Goal: Information Seeking & Learning: Check status

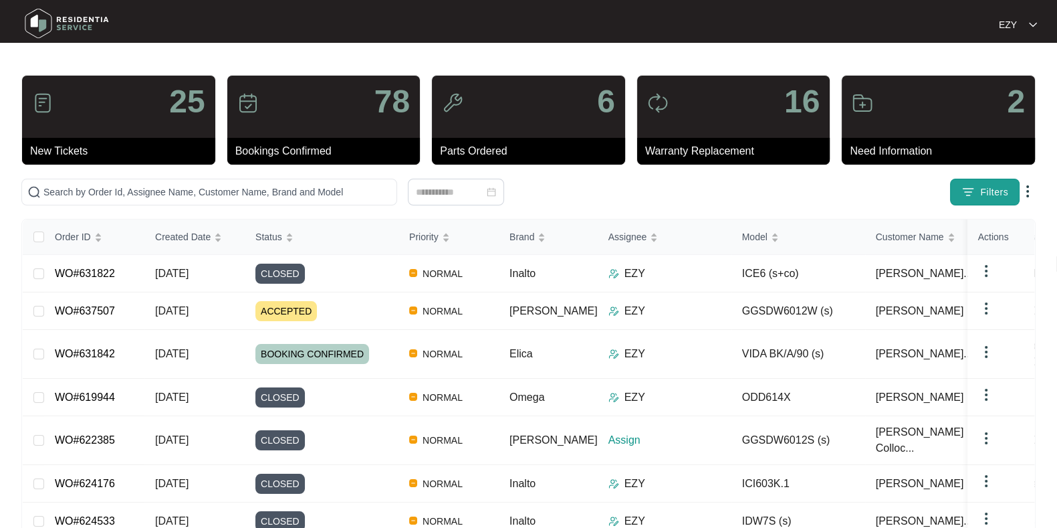
click at [965, 189] on img "button" at bounding box center [967, 191] width 13 height 13
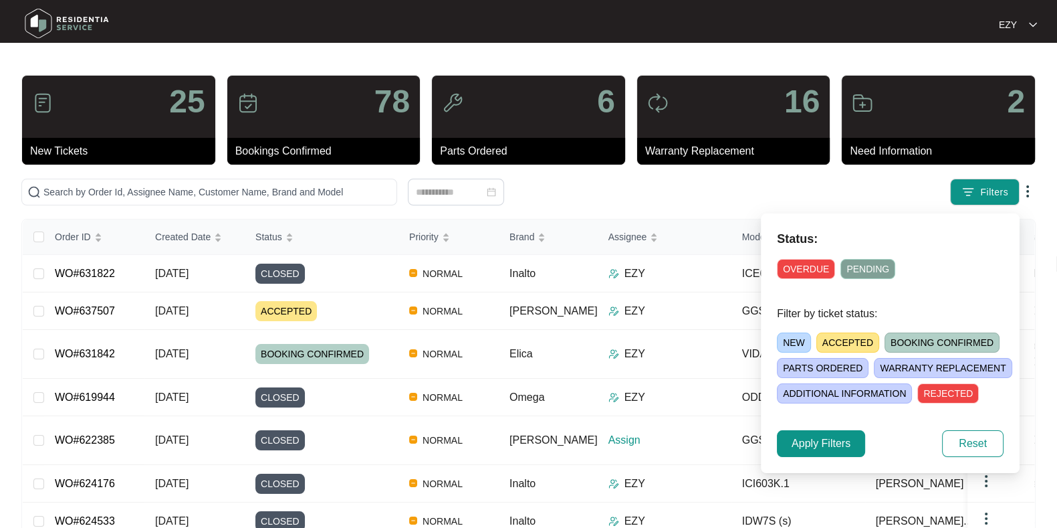
click at [792, 342] on span "NEW" at bounding box center [794, 342] width 34 height 20
click at [810, 447] on span "Apply Filters" at bounding box center [821, 443] width 59 height 16
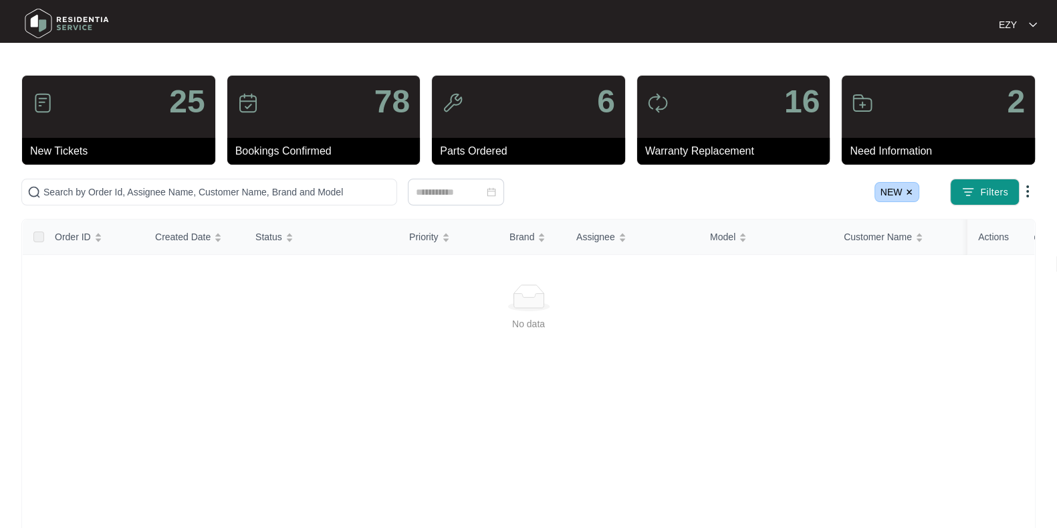
click at [909, 191] on img at bounding box center [909, 192] width 8 height 8
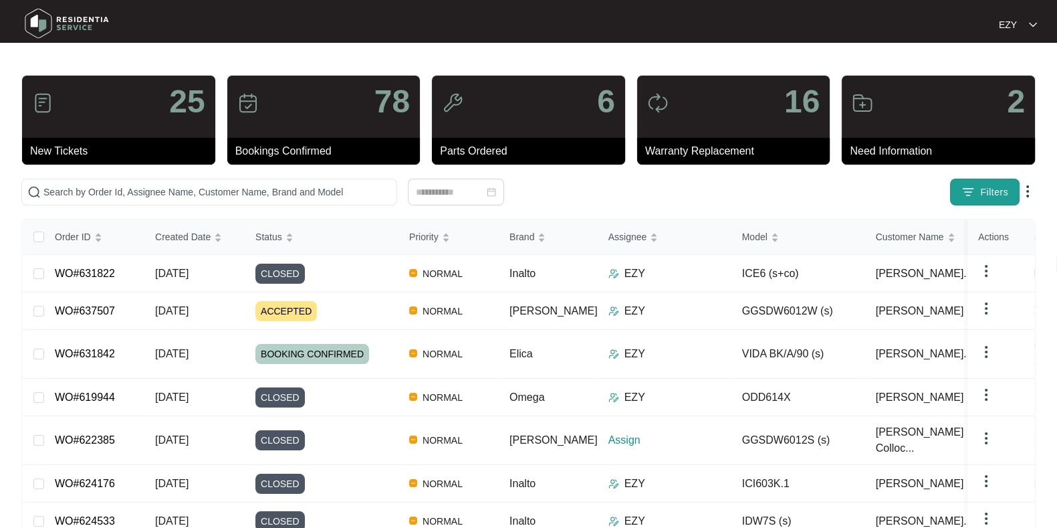
click at [970, 197] on img "button" at bounding box center [967, 191] width 13 height 13
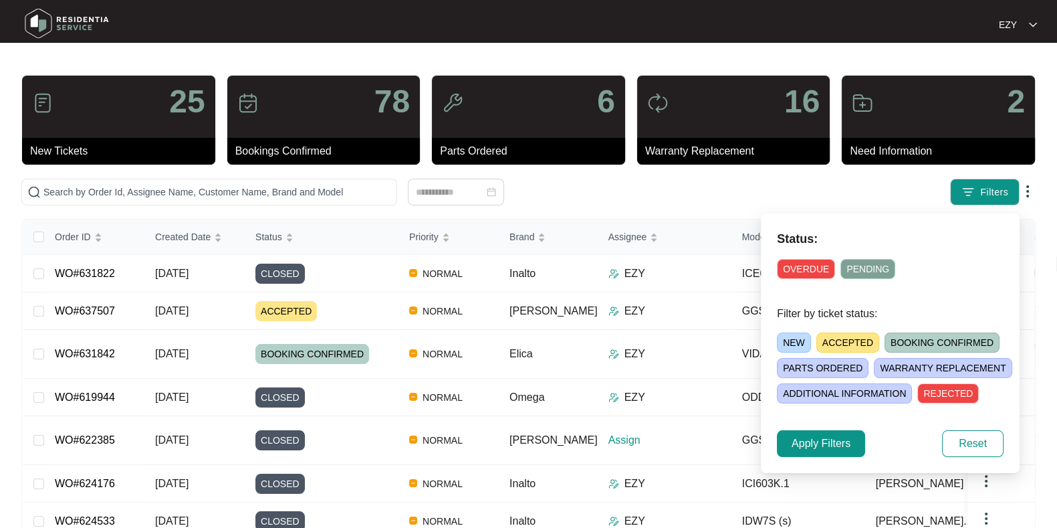
click at [836, 338] on span "ACCEPTED" at bounding box center [847, 342] width 63 height 20
click at [792, 439] on span "Apply Filters" at bounding box center [821, 443] width 59 height 16
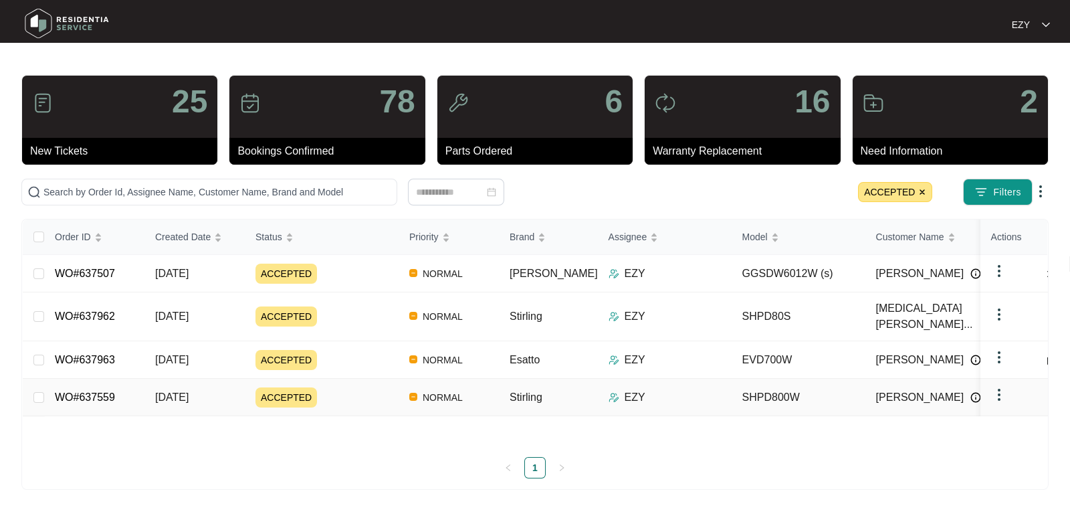
click at [357, 387] on div "ACCEPTED" at bounding box center [326, 397] width 143 height 20
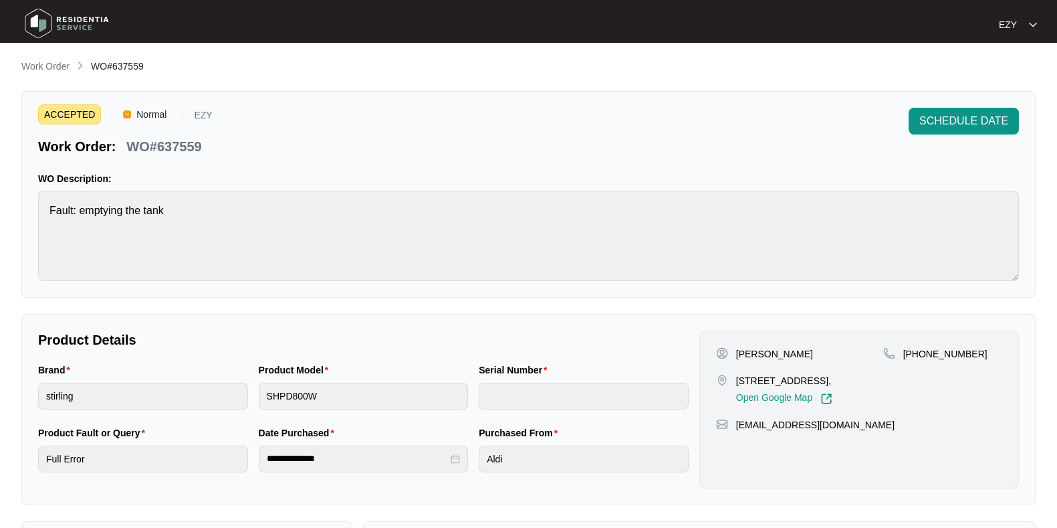
click at [199, 135] on div "WO#637559" at bounding box center [164, 143] width 86 height 23
click at [191, 145] on p "WO#637559" at bounding box center [163, 146] width 75 height 19
copy p "637559"
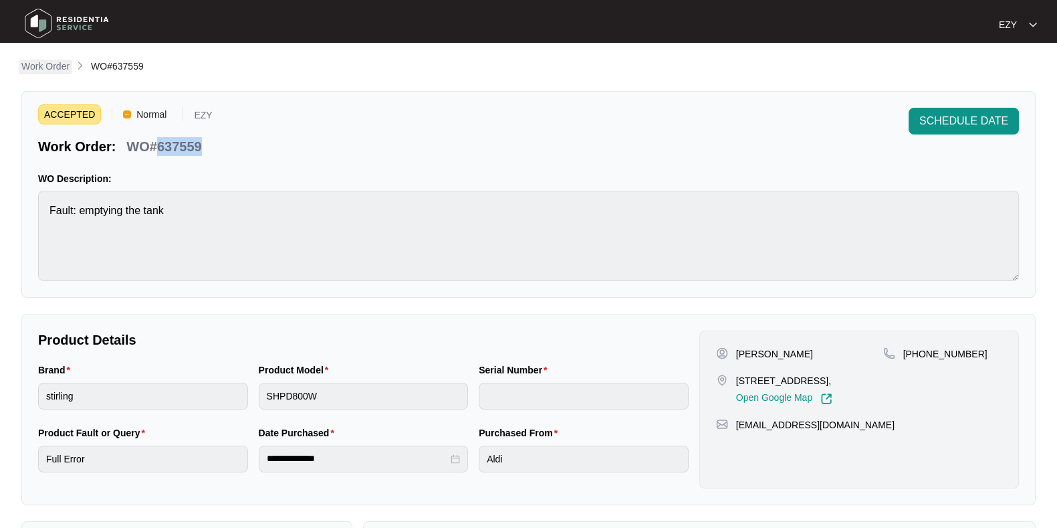
click at [54, 70] on p "Work Order" at bounding box center [45, 66] width 48 height 13
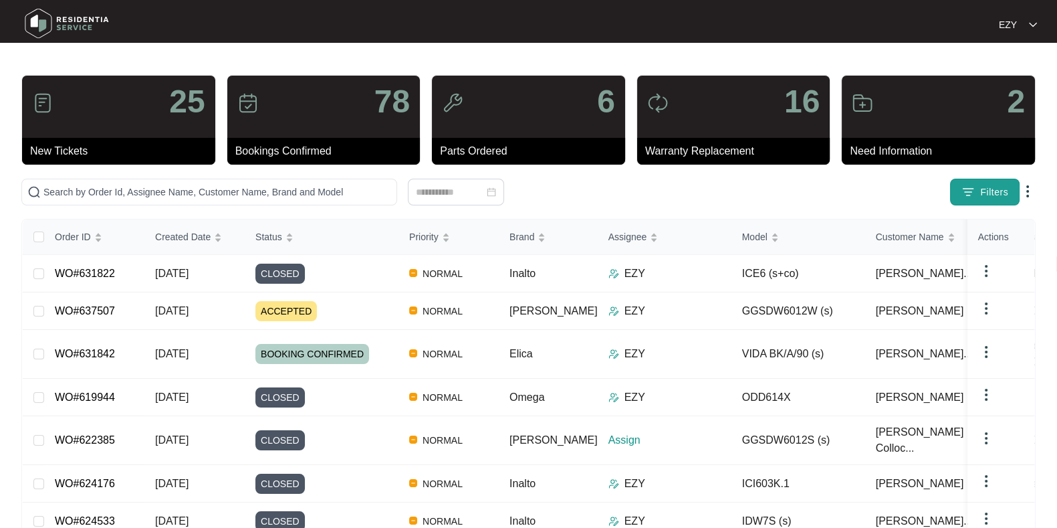
click at [963, 199] on button "Filters" at bounding box center [985, 192] width 70 height 27
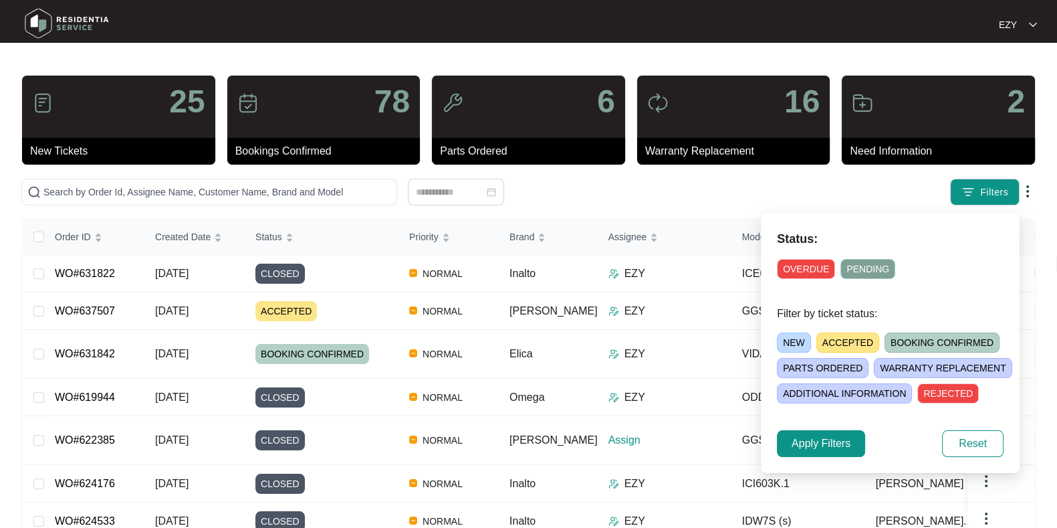
click at [832, 336] on span "ACCEPTED" at bounding box center [847, 342] width 63 height 20
click at [785, 449] on button "Apply Filters" at bounding box center [821, 443] width 88 height 27
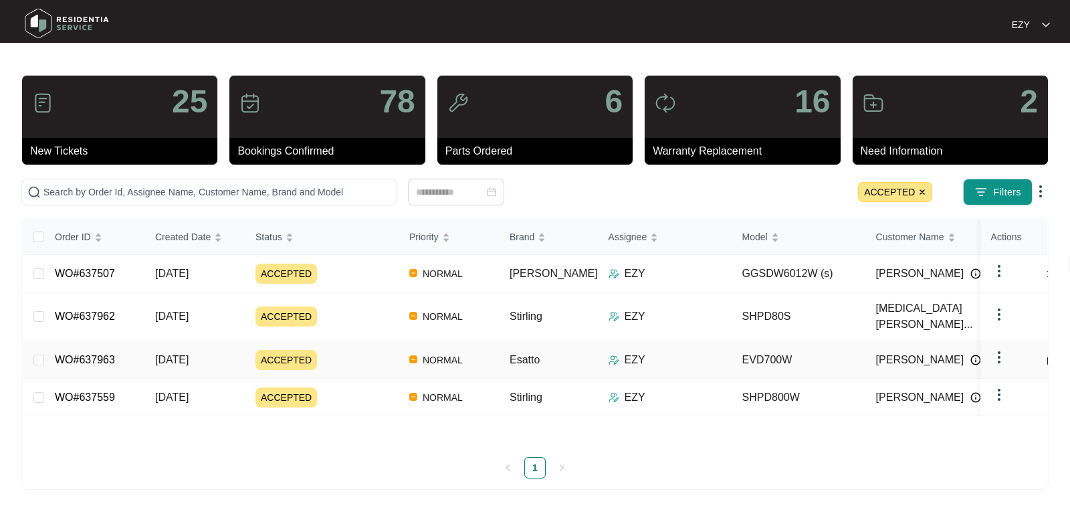
click at [366, 350] on div "ACCEPTED" at bounding box center [326, 360] width 143 height 20
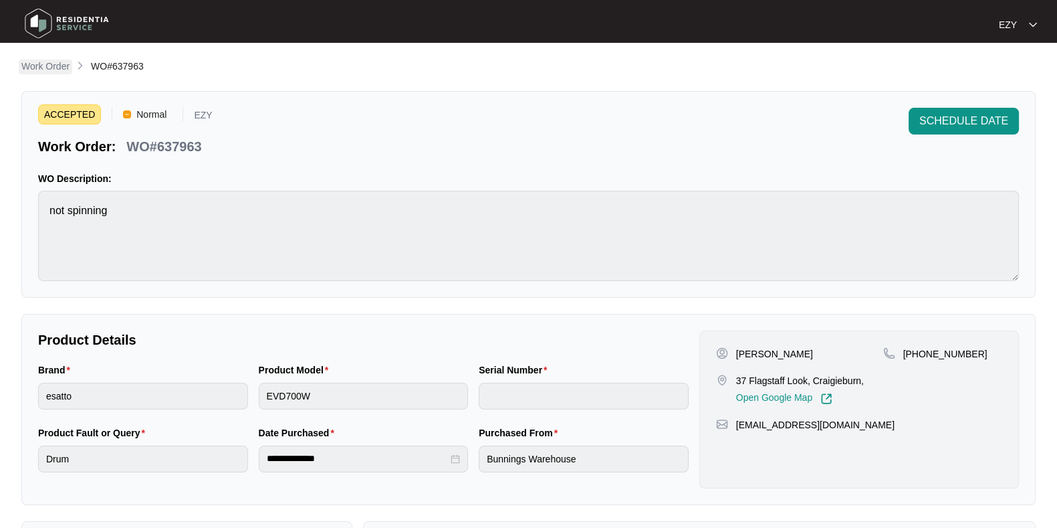
click at [50, 68] on p "Work Order" at bounding box center [45, 66] width 48 height 13
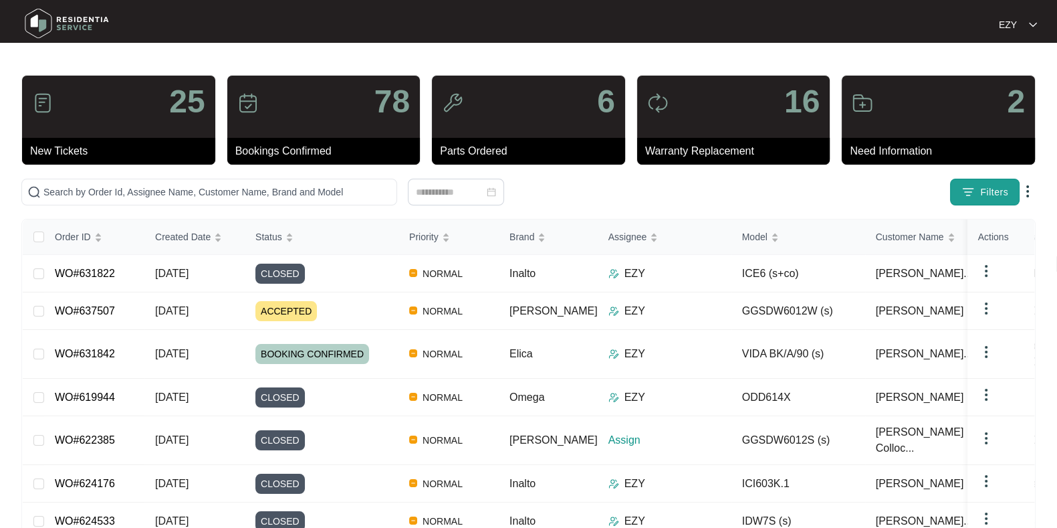
click at [969, 186] on img "button" at bounding box center [967, 191] width 13 height 13
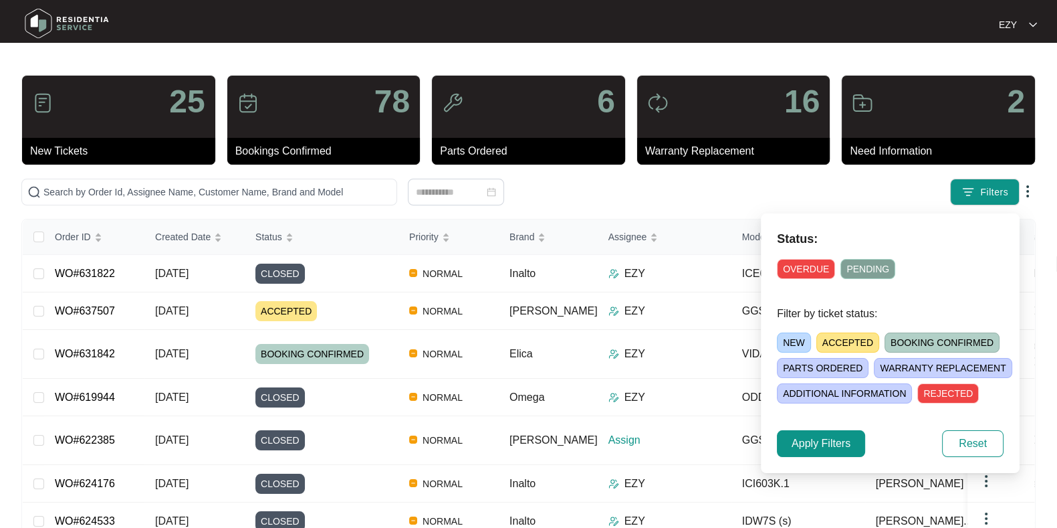
click at [849, 345] on span "ACCEPTED" at bounding box center [847, 342] width 63 height 20
click at [822, 435] on span "Apply Filters" at bounding box center [821, 443] width 59 height 16
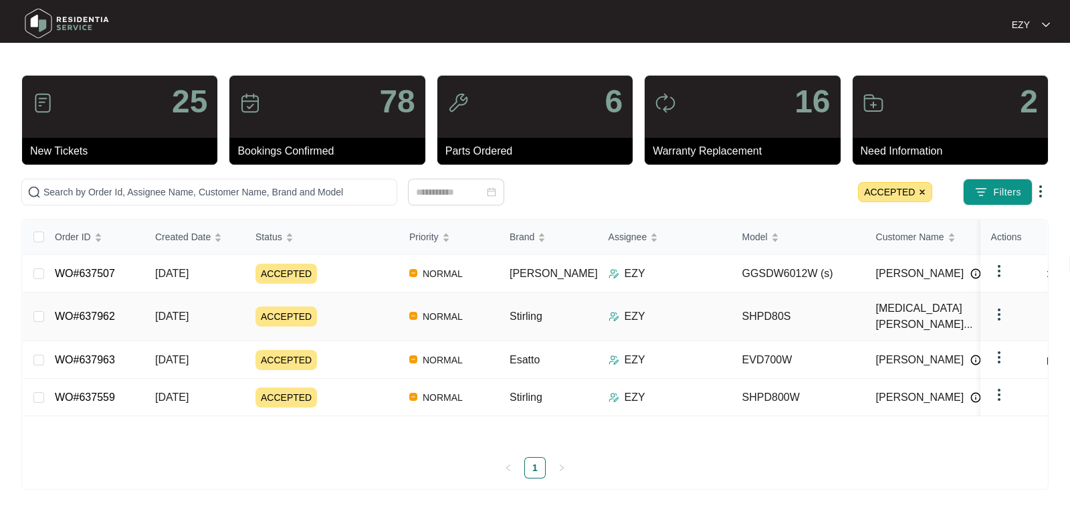
click at [327, 308] on div "ACCEPTED" at bounding box center [326, 316] width 143 height 20
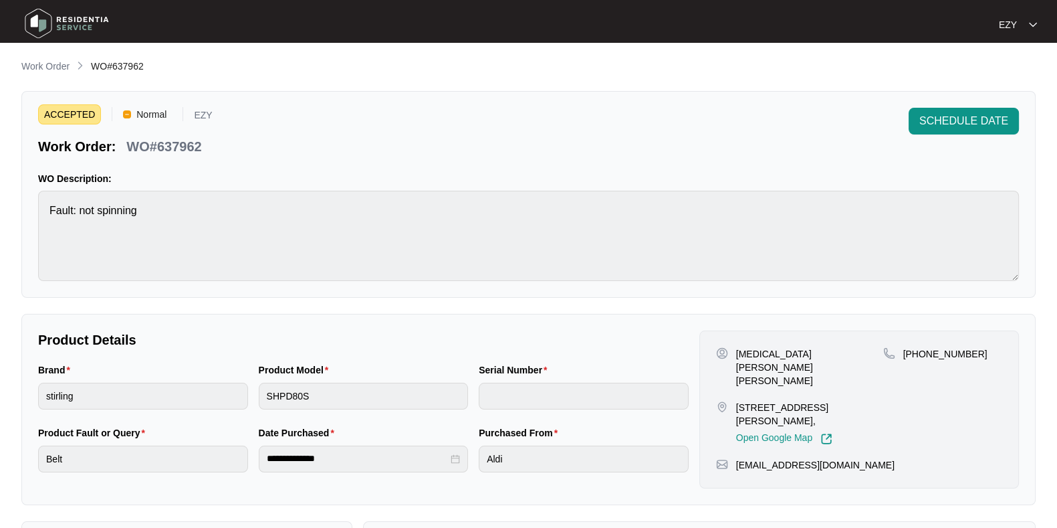
click at [50, 57] on main "**********" at bounding box center [528, 443] width 1057 height 887
click at [62, 68] on p "Work Order" at bounding box center [45, 66] width 48 height 13
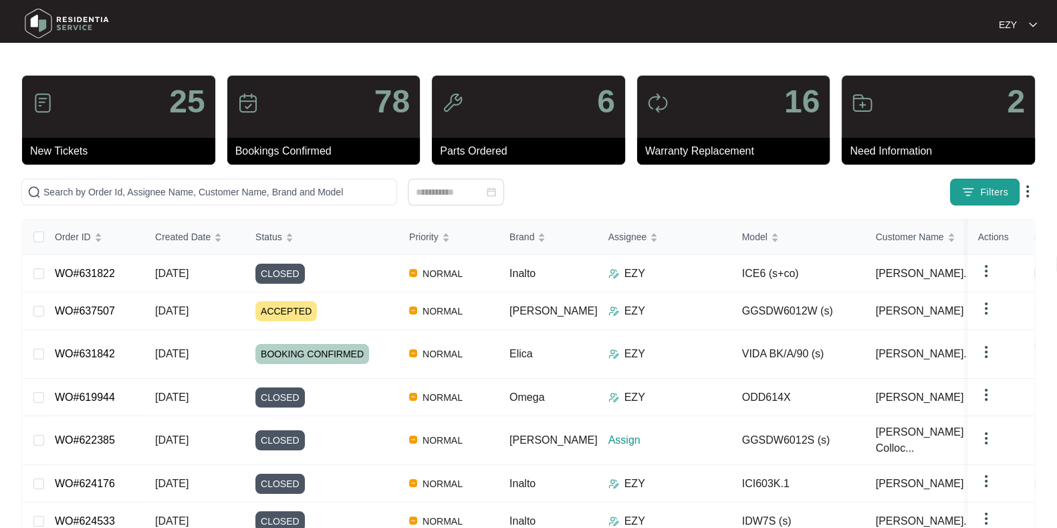
click at [1013, 197] on button "Filters" at bounding box center [985, 192] width 70 height 27
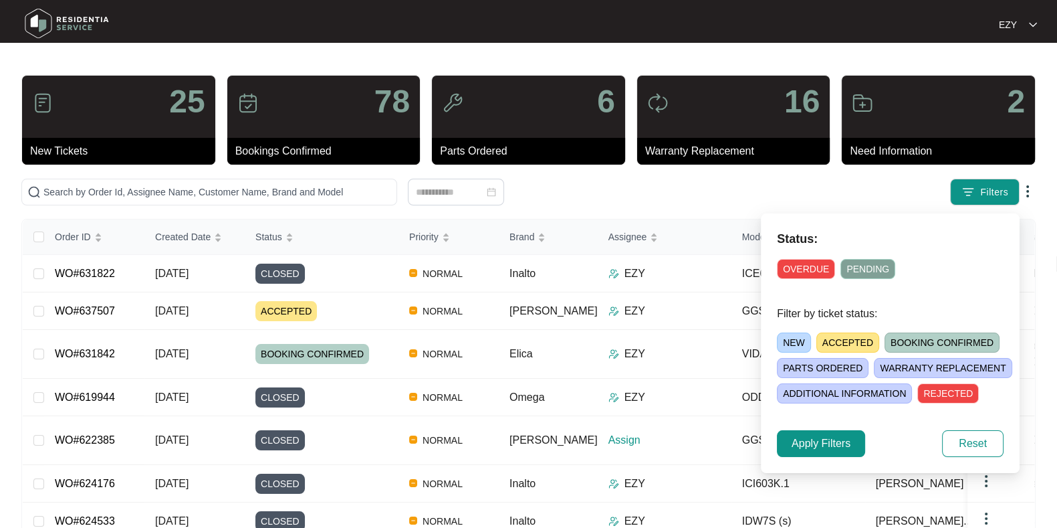
click at [854, 337] on span "ACCEPTED" at bounding box center [847, 342] width 63 height 20
click at [799, 446] on span "Apply Filters" at bounding box center [821, 443] width 59 height 16
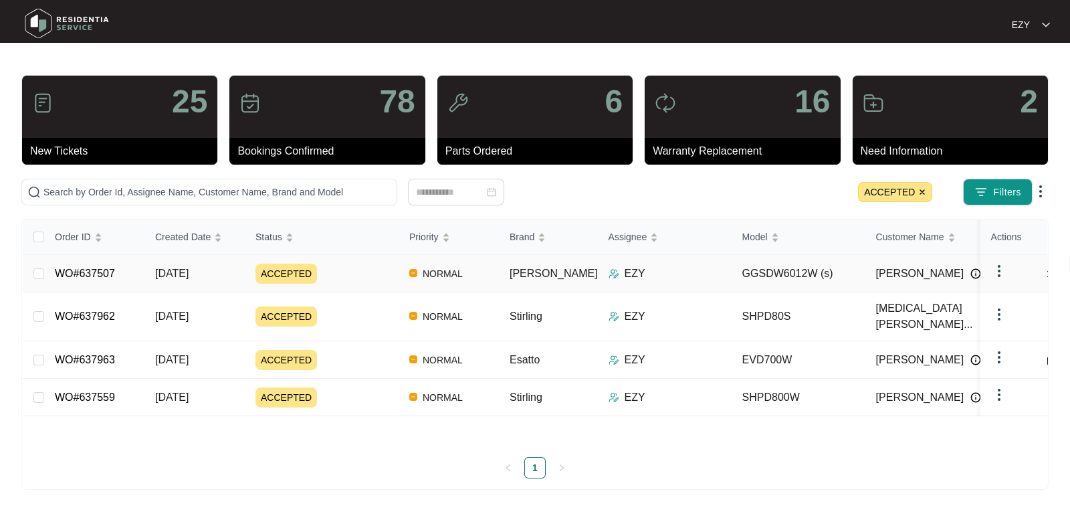
click at [348, 278] on div "ACCEPTED" at bounding box center [326, 273] width 143 height 20
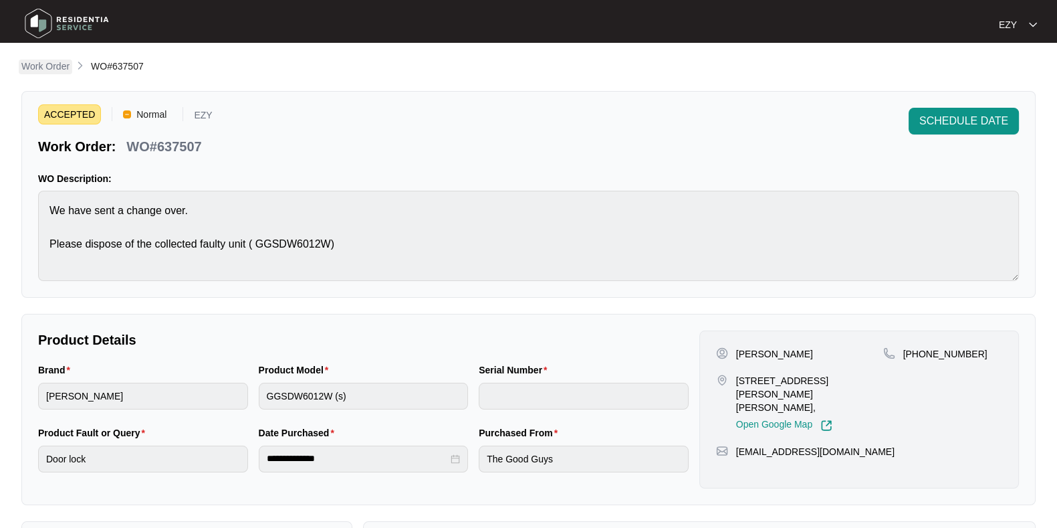
click at [62, 68] on p "Work Order" at bounding box center [45, 66] width 48 height 13
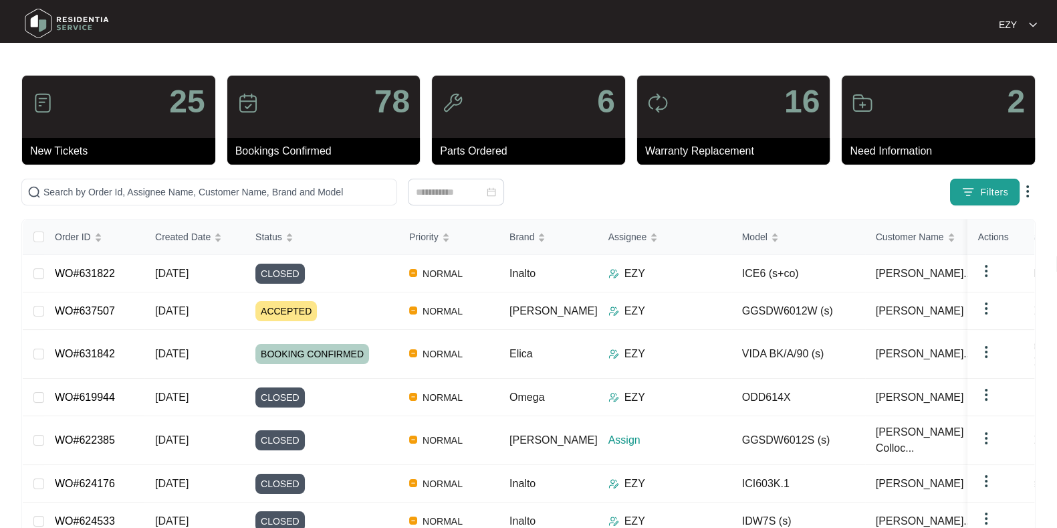
click at [960, 195] on button "Filters" at bounding box center [985, 192] width 70 height 27
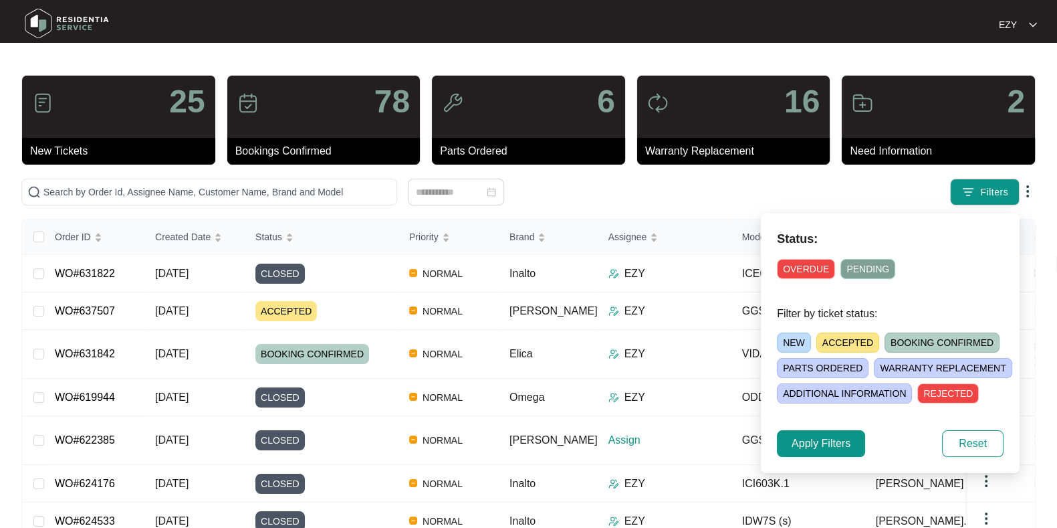
click at [824, 369] on span "PARTS ORDERED" at bounding box center [823, 368] width 92 height 20
click at [834, 443] on span "Apply Filters" at bounding box center [821, 443] width 59 height 16
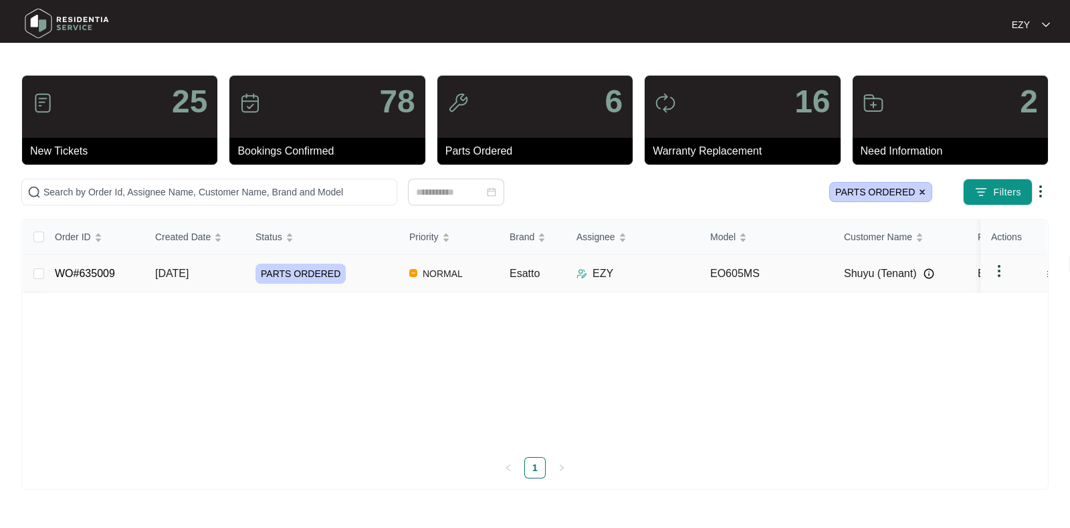
click at [363, 281] on div "PARTS ORDERED" at bounding box center [326, 273] width 143 height 20
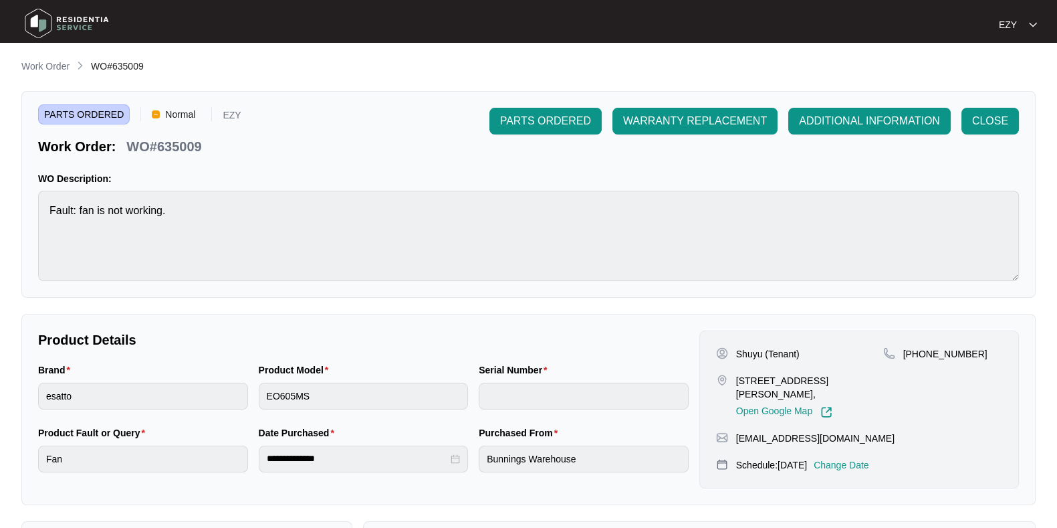
click at [170, 145] on p "WO#635009" at bounding box center [163, 146] width 75 height 19
copy p "635009"
click at [48, 72] on p "Work Order" at bounding box center [45, 66] width 48 height 13
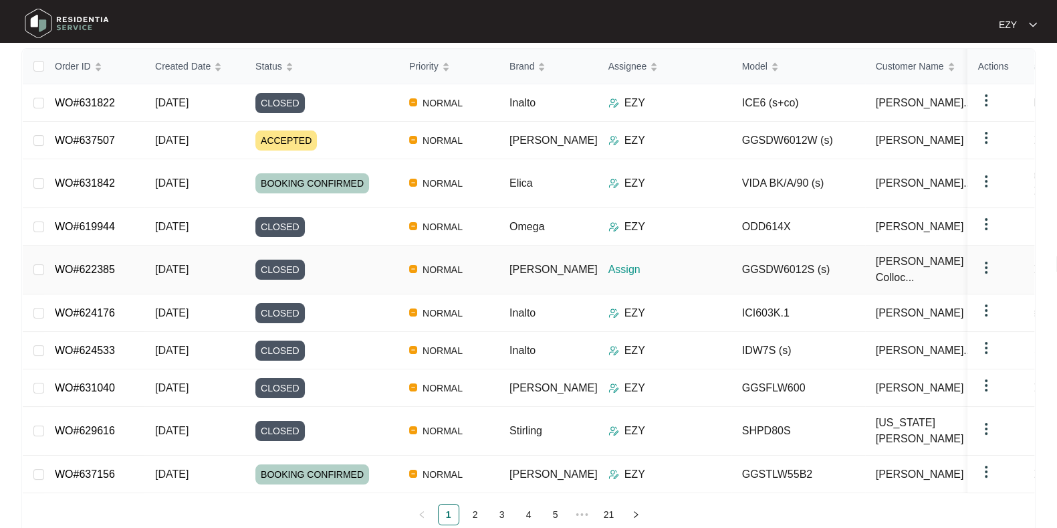
scroll to position [170, 0]
click at [467, 504] on link "2" at bounding box center [475, 514] width 20 height 20
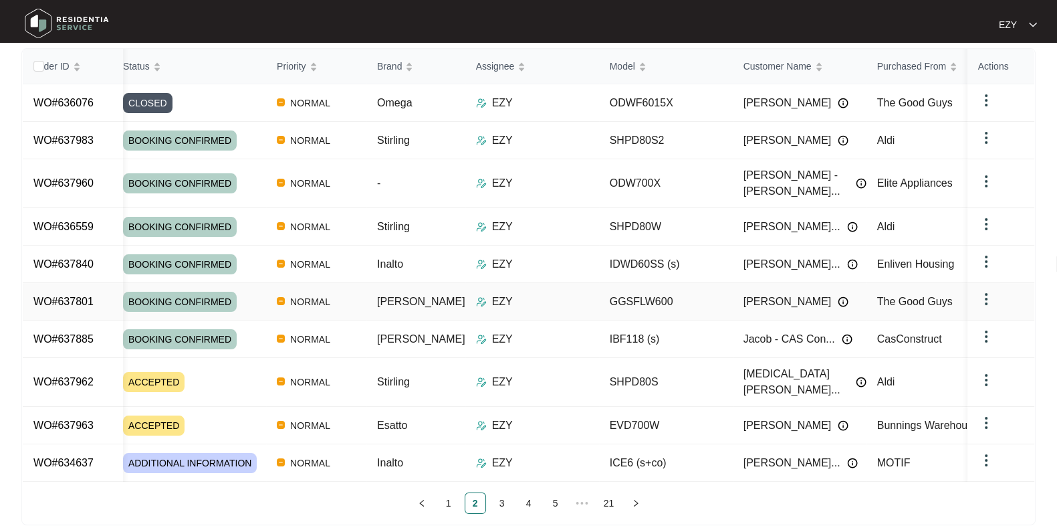
scroll to position [0, 0]
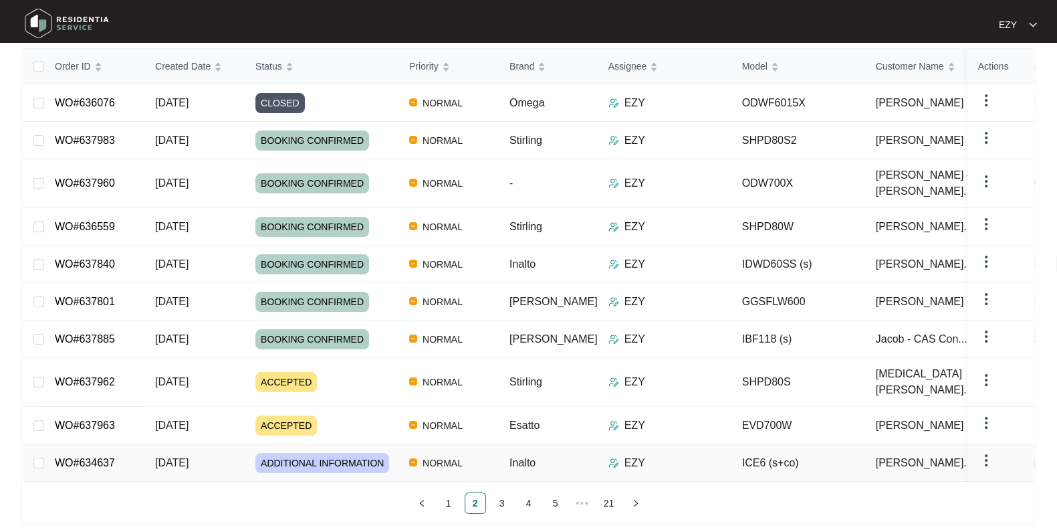
click at [217, 444] on td "[DATE]" at bounding box center [194, 462] width 100 height 37
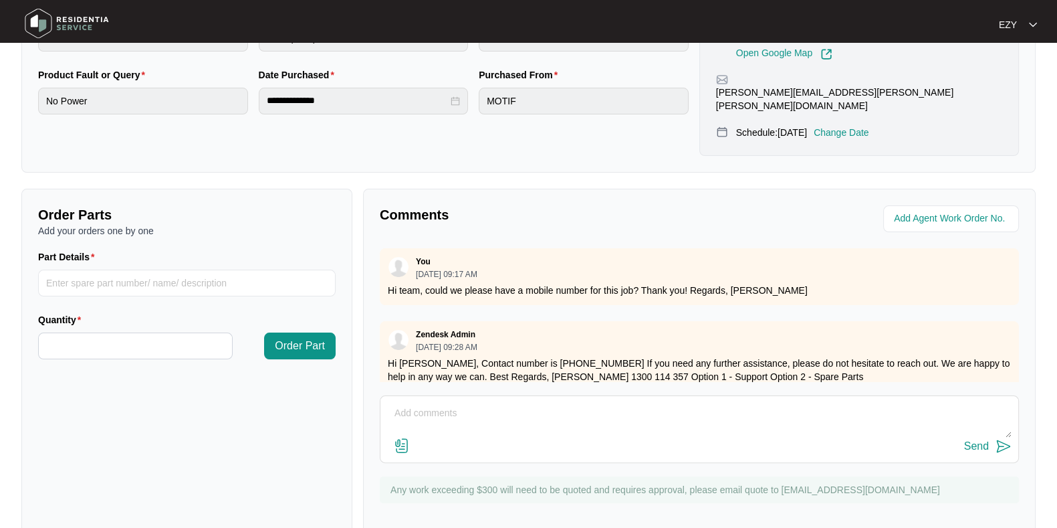
scroll to position [167, 0]
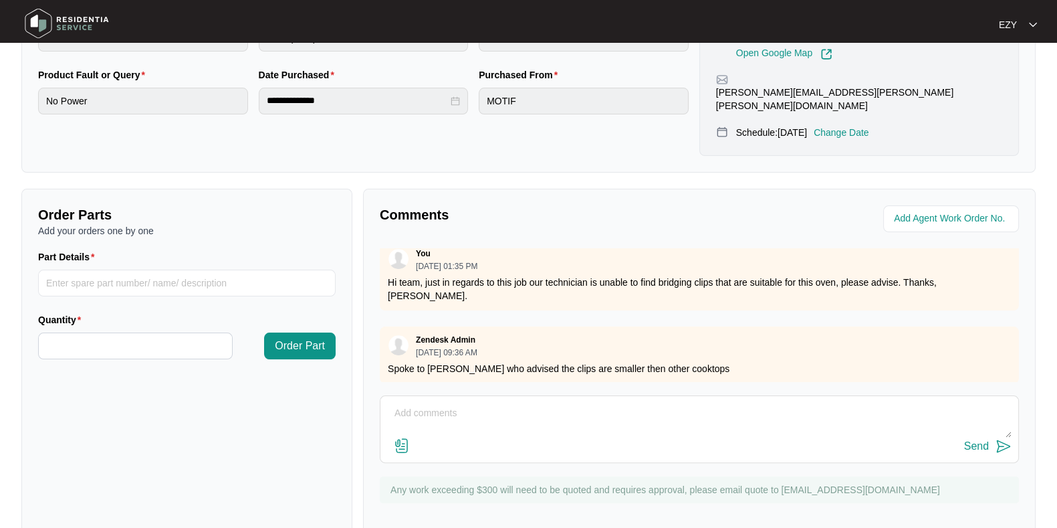
click at [526, 326] on div "Zendesk Admin [DATE] 09:36 AM Spoke to [PERSON_NAME] who advised the clips are …" at bounding box center [699, 354] width 639 height 57
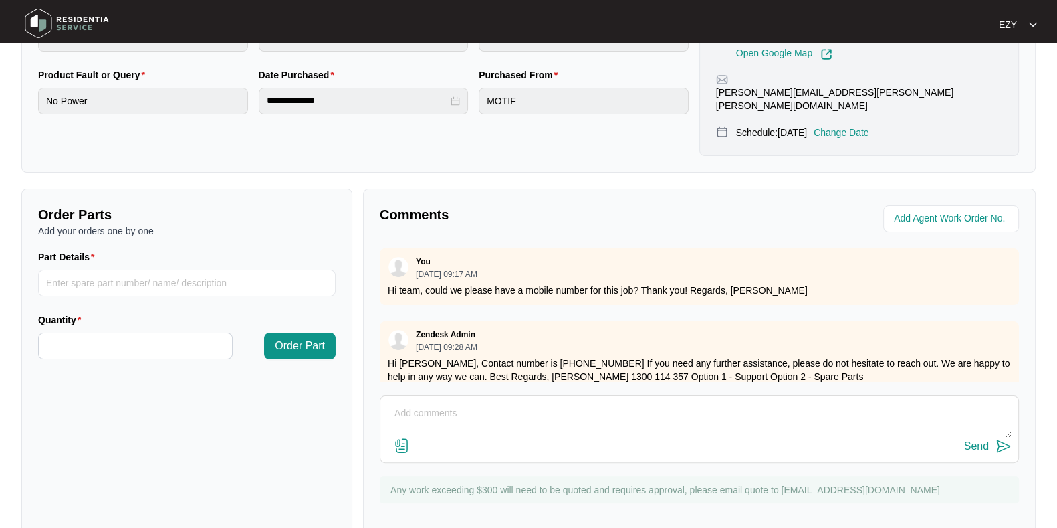
scroll to position [0, 0]
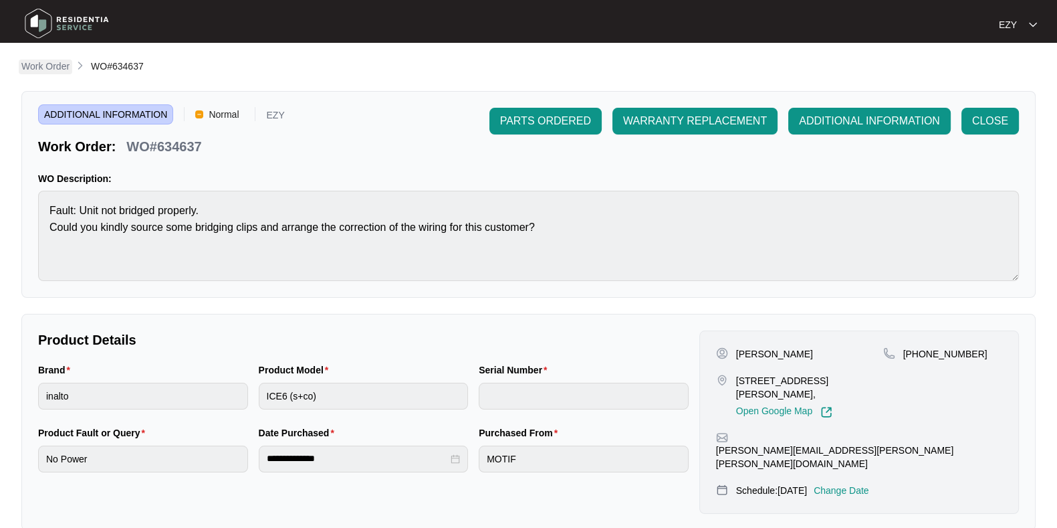
click at [55, 62] on p "Work Order" at bounding box center [45, 66] width 48 height 13
